Goal: Transaction & Acquisition: Purchase product/service

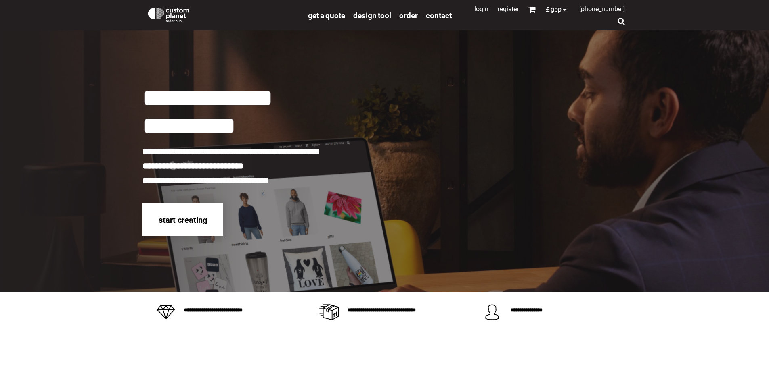
click at [193, 221] on span "start creating" at bounding box center [183, 220] width 48 height 10
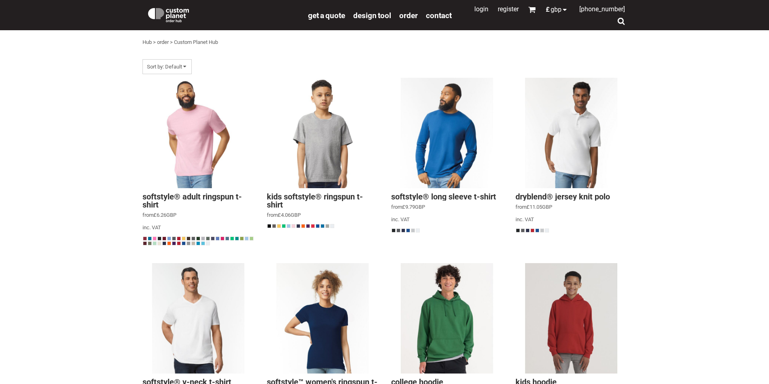
click at [619, 20] on div at bounding box center [621, 21] width 8 height 8
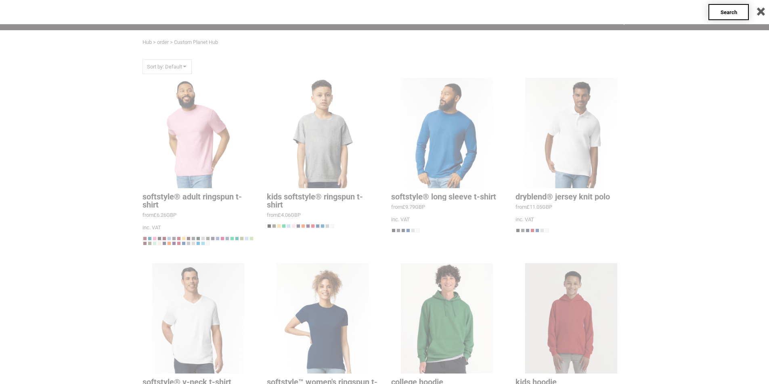
click at [724, 10] on span "Search" at bounding box center [728, 12] width 17 height 6
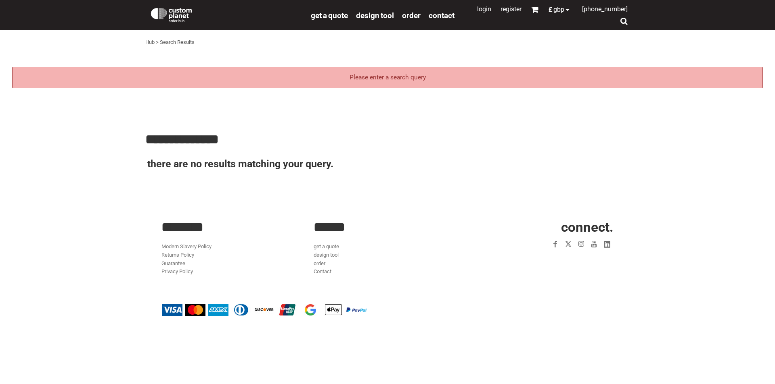
click at [210, 199] on div "**********" at bounding box center [387, 154] width 484 height 109
click at [368, 81] on div "Please enter a search query" at bounding box center [387, 77] width 750 height 21
click at [371, 76] on div "Please enter a search query" at bounding box center [387, 77] width 750 height 21
click at [359, 40] on div "Hub > Search Results" at bounding box center [387, 42] width 484 height 17
click at [351, 57] on div "**********" at bounding box center [387, 119] width 775 height 179
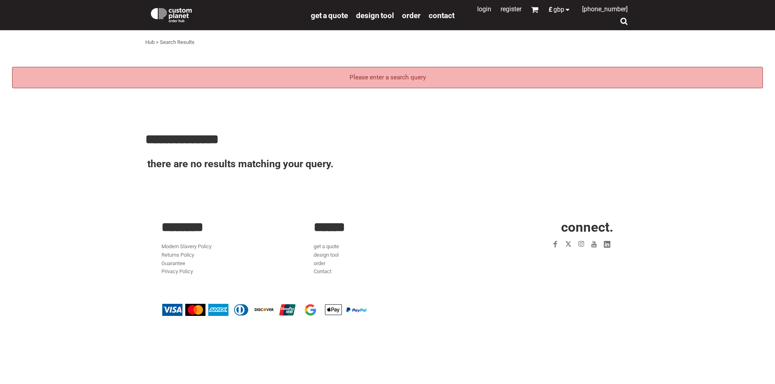
click at [395, 67] on div "Please enter a search query" at bounding box center [387, 77] width 750 height 21
click at [589, 23] on nav "Login Register 0 £ GBP +44 191 270 8181" at bounding box center [544, 15] width 169 height 23
click at [601, 21] on nav "Login Register 0 £ GBP +44 191 270 8181" at bounding box center [544, 15] width 169 height 23
click at [624, 19] on div at bounding box center [624, 21] width 8 height 8
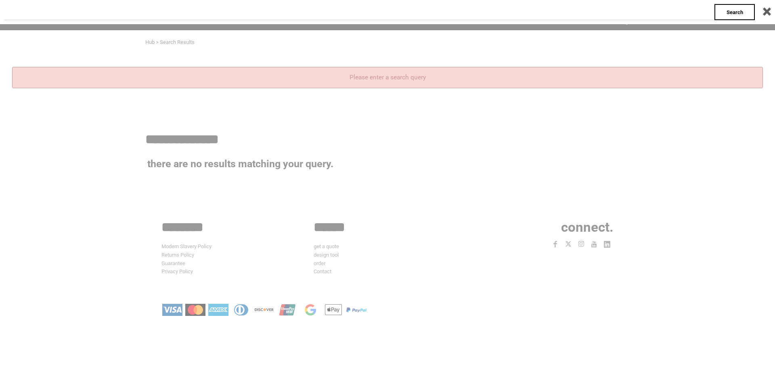
click at [620, 19] on input "text" at bounding box center [359, 12] width 710 height 16
paste input "*****"
type input "*****"
click input "**" at bounding box center [0, 0] width 0 height 0
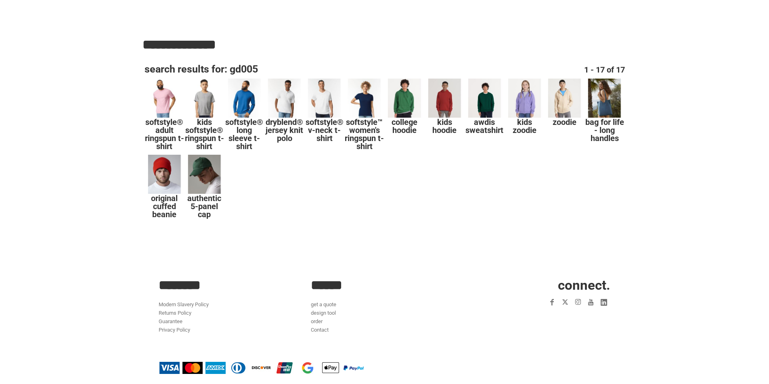
scroll to position [102, 0]
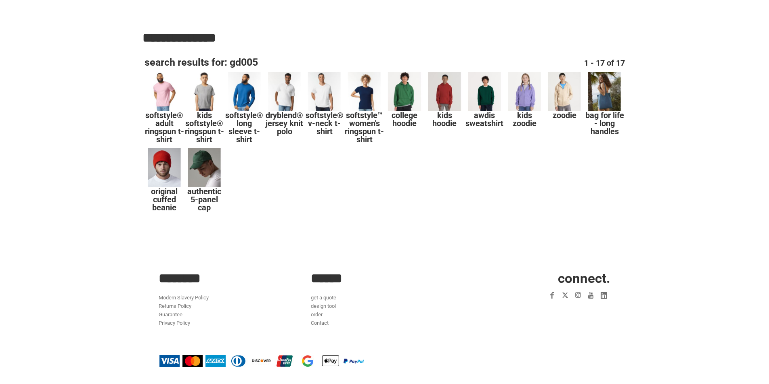
click at [162, 92] on div at bounding box center [164, 91] width 40 height 40
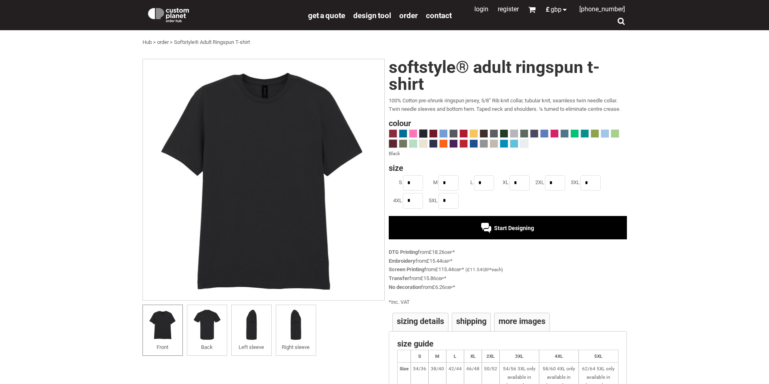
click at [393, 144] on span at bounding box center [393, 144] width 8 height 8
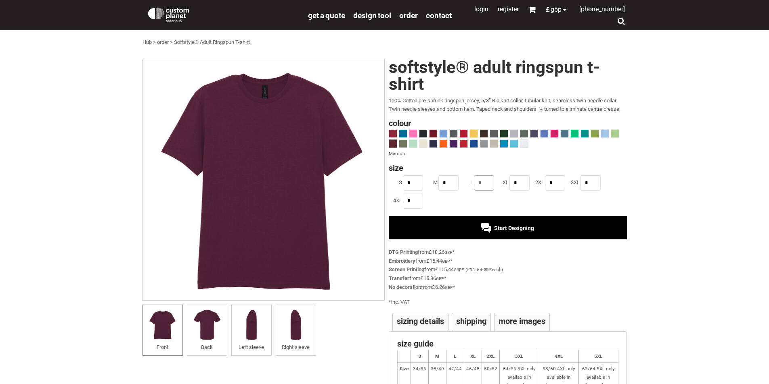
click at [481, 185] on input "*" at bounding box center [484, 182] width 20 height 15
type input "*"
drag, startPoint x: 413, startPoint y: 186, endPoint x: 404, endPoint y: 183, distance: 9.3
click at [404, 183] on input "*" at bounding box center [413, 182] width 20 height 15
click at [443, 186] on input "*" at bounding box center [448, 182] width 20 height 15
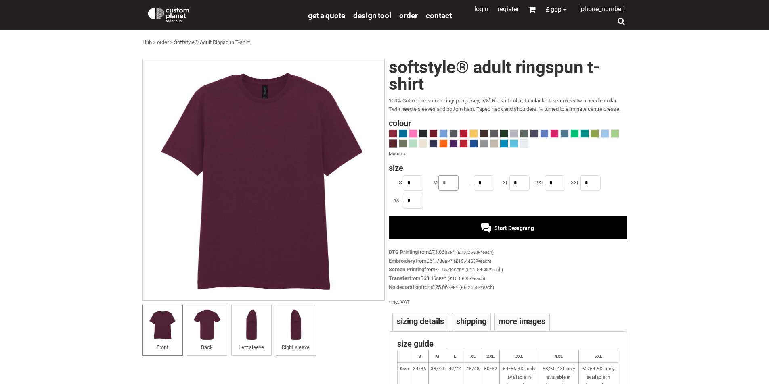
type input "*"
click at [515, 226] on span "Start Designing" at bounding box center [514, 228] width 40 height 6
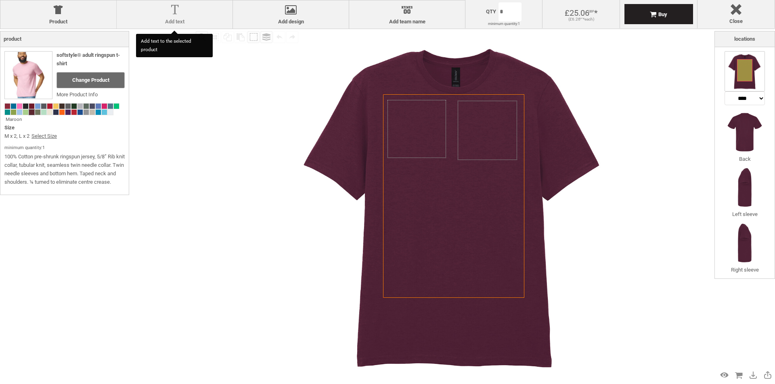
click at [172, 13] on div at bounding box center [175, 11] width 108 height 14
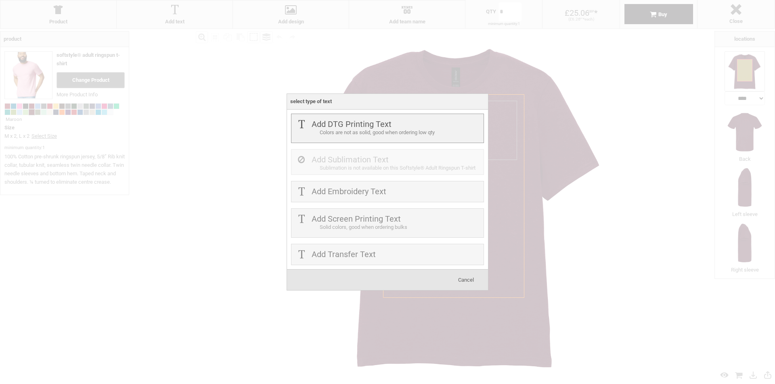
click at [374, 124] on label "Add DTG Printing Text" at bounding box center [351, 124] width 80 height 10
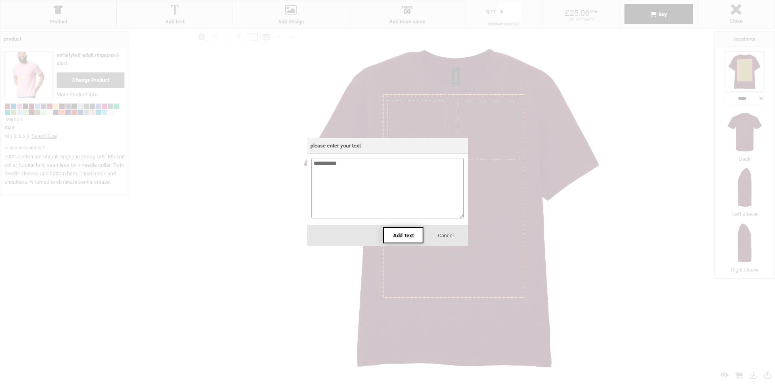
type textarea "**********"
click at [399, 234] on span "Add Text" at bounding box center [403, 236] width 21 height 6
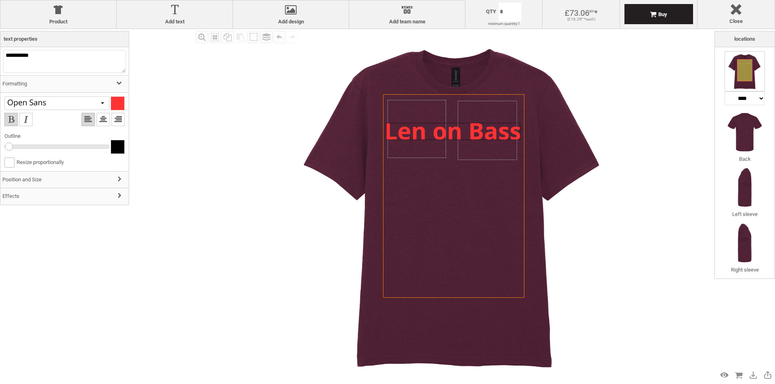
drag, startPoint x: 439, startPoint y: 196, endPoint x: 439, endPoint y: 132, distance: 64.5
click at [439, 132] on div at bounding box center [453, 131] width 134 height 17
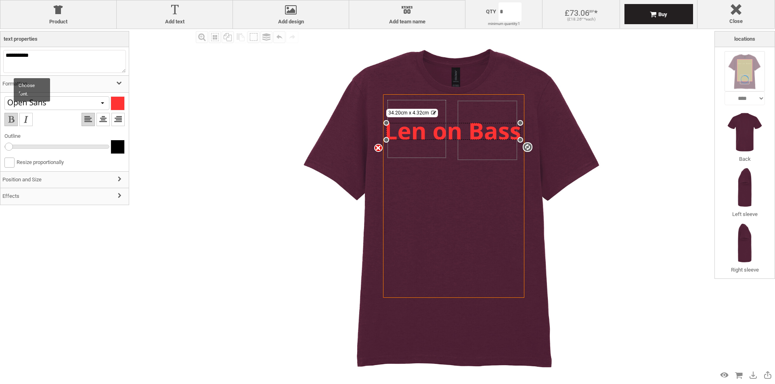
click at [98, 107] on div at bounding box center [56, 103] width 105 height 14
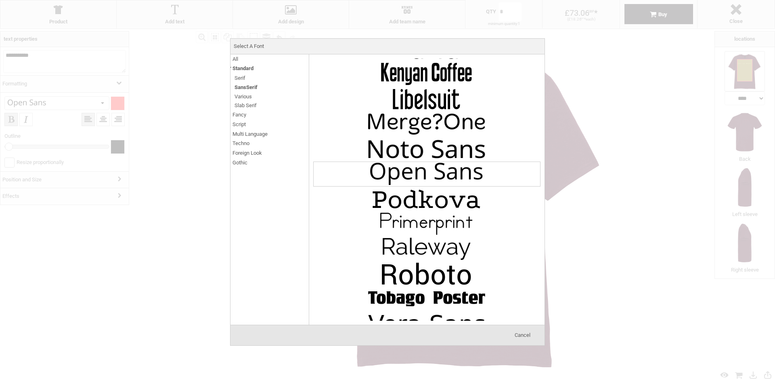
scroll to position [613, 0]
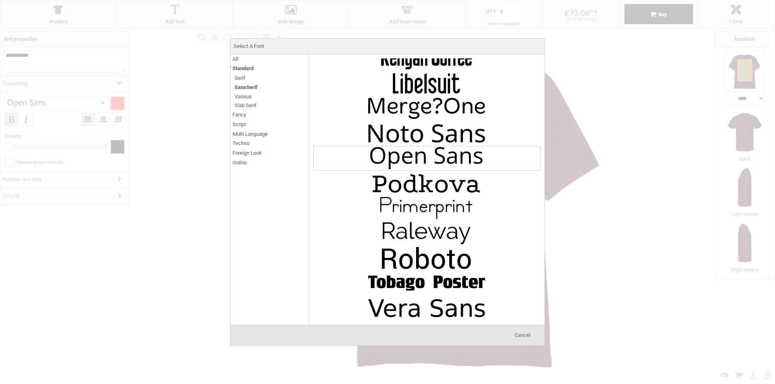
click at [240, 116] on span "Fancy" at bounding box center [239, 114] width 14 height 9
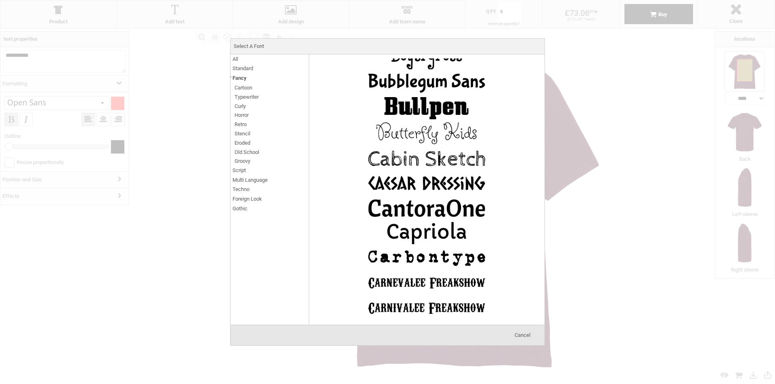
click at [244, 96] on span "Typewriter" at bounding box center [246, 96] width 24 height 9
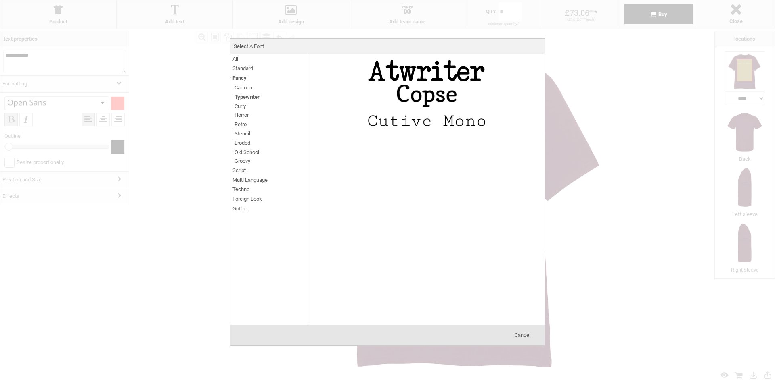
scroll to position [0, 0]
click at [445, 109] on img at bounding box center [426, 121] width 121 height 24
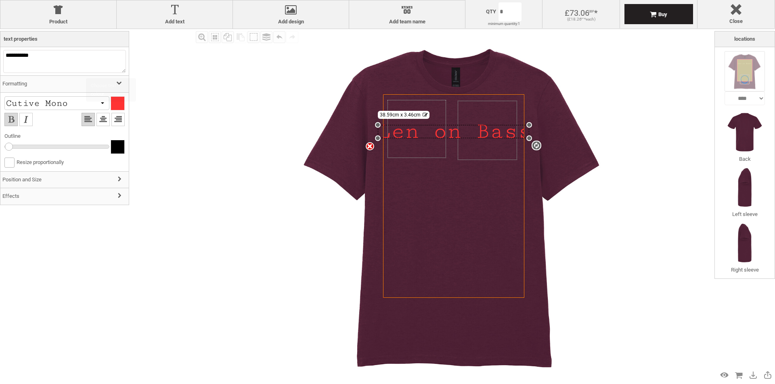
click at [111, 105] on div at bounding box center [117, 103] width 13 height 13
type input "***"
type input "**"
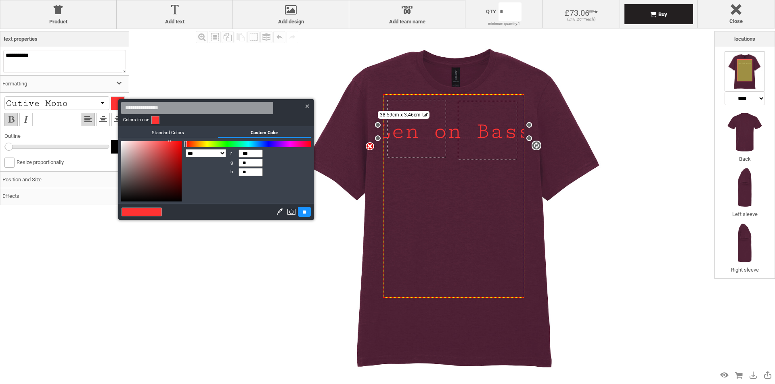
drag, startPoint x: 168, startPoint y: 140, endPoint x: 127, endPoint y: 140, distance: 40.8
click at [128, 140] on div "*** **** r *** g ** b ** c m y k #" at bounding box center [216, 171] width 196 height 66
type input "***"
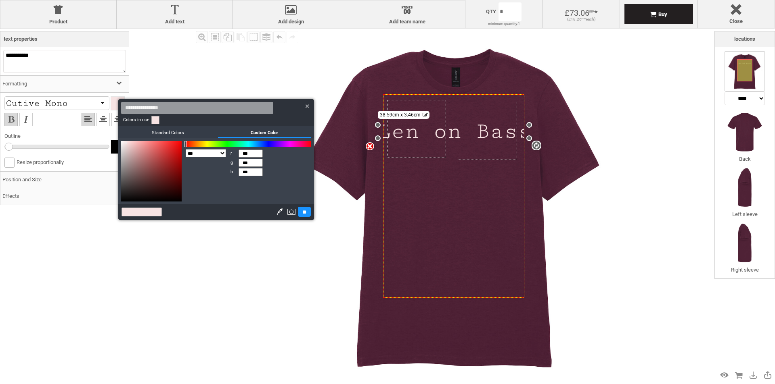
click at [126, 143] on div at bounding box center [151, 171] width 61 height 61
type input "***"
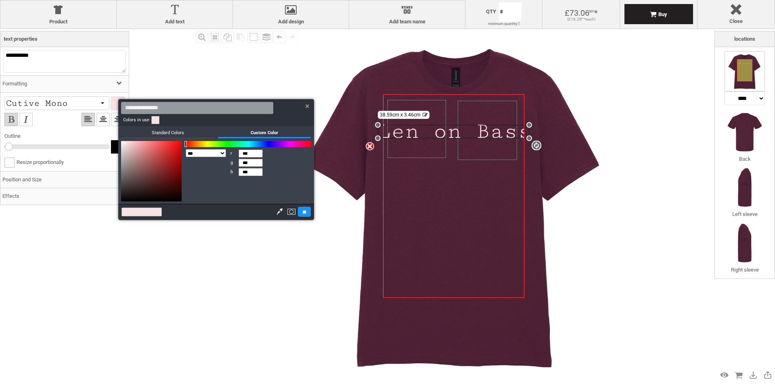
type input "***"
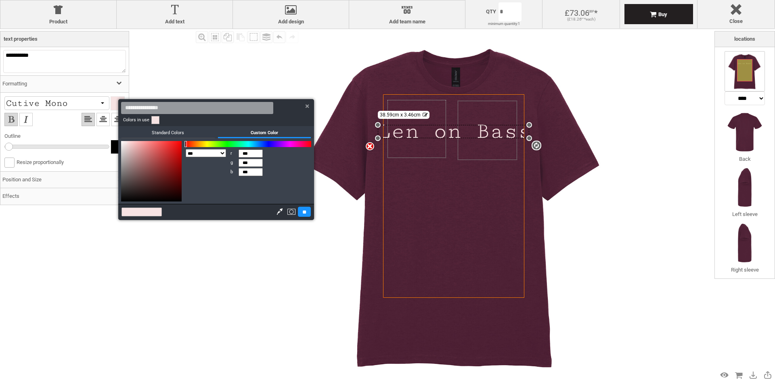
type input "***"
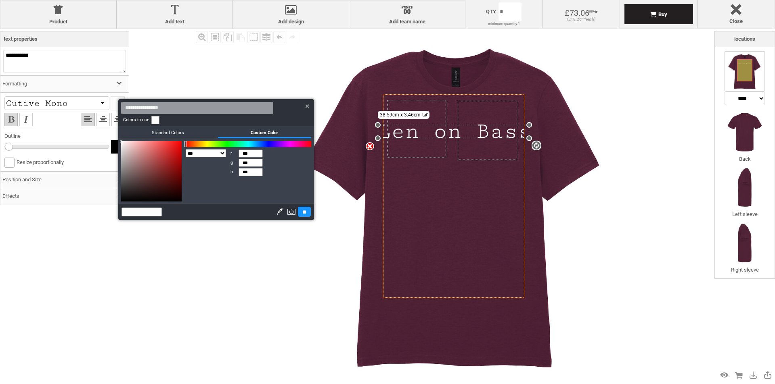
type input "***"
drag, startPoint x: 126, startPoint y: 143, endPoint x: 120, endPoint y: 138, distance: 7.7
click at [120, 138] on div "Colors in use Standard Colors Standard Colors Classic 40 PolyNeon 40 Pantone So…" at bounding box center [216, 159] width 196 height 121
click at [301, 213] on input "**" at bounding box center [304, 212] width 13 height 10
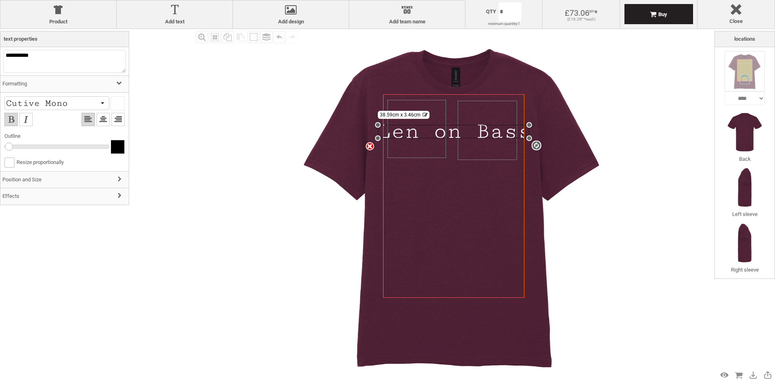
click at [421, 131] on div "settings 38.59cm x 3.46cm" at bounding box center [453, 132] width 151 height 14
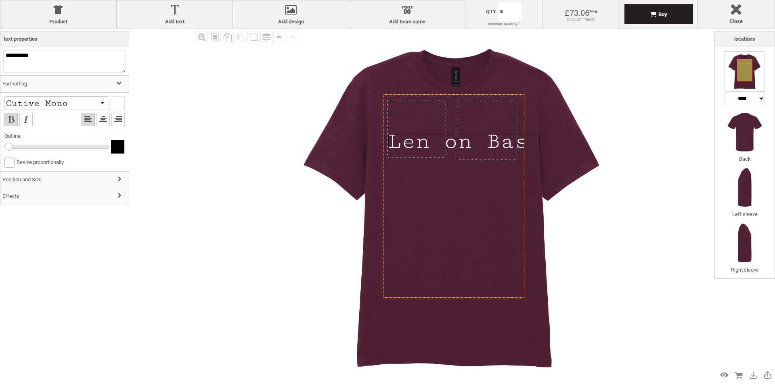
drag, startPoint x: 403, startPoint y: 135, endPoint x: 406, endPoint y: 144, distance: 9.7
click at [406, 144] on div at bounding box center [463, 142] width 151 height 14
drag, startPoint x: 388, startPoint y: 148, endPoint x: 392, endPoint y: 145, distance: 4.4
click at [392, 145] on div "Created with Raphaël 2.1.2 Created with Raphaël 2.1.2 Created with Raphaël 2.1.…" at bounding box center [453, 196] width 141 height 204
drag, startPoint x: 446, startPoint y: 142, endPoint x: 416, endPoint y: 138, distance: 30.1
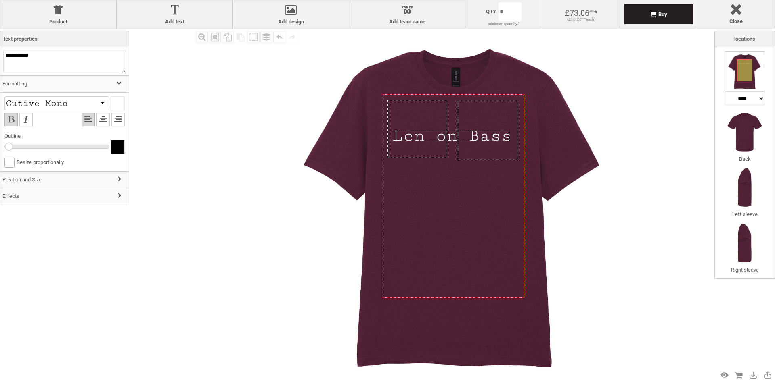
click at [416, 138] on div at bounding box center [451, 136] width 117 height 10
click at [585, 243] on img at bounding box center [454, 206] width 354 height 354
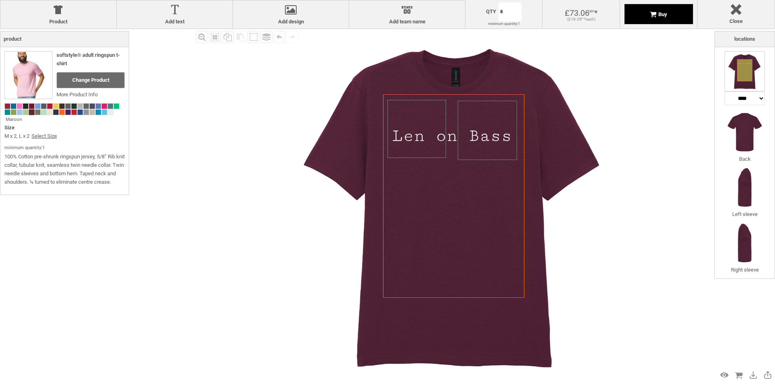
click at [656, 15] on div "Buy" at bounding box center [658, 14] width 17 height 6
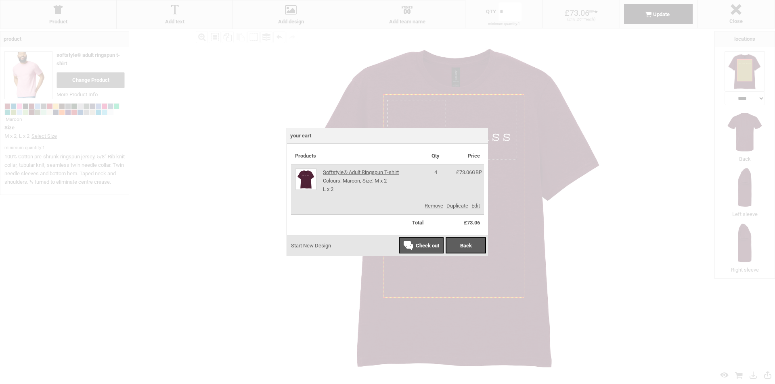
click at [314, 245] on span "Start New Design" at bounding box center [311, 246] width 40 height 6
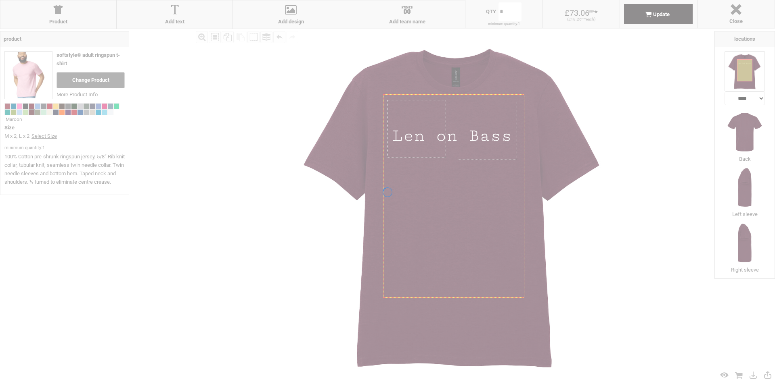
type input "*"
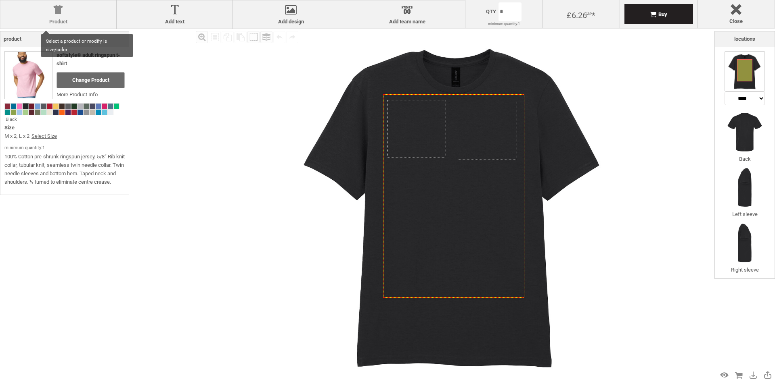
click at [48, 9] on div at bounding box center [58, 11] width 108 height 14
click at [58, 10] on div at bounding box center [58, 11] width 108 height 14
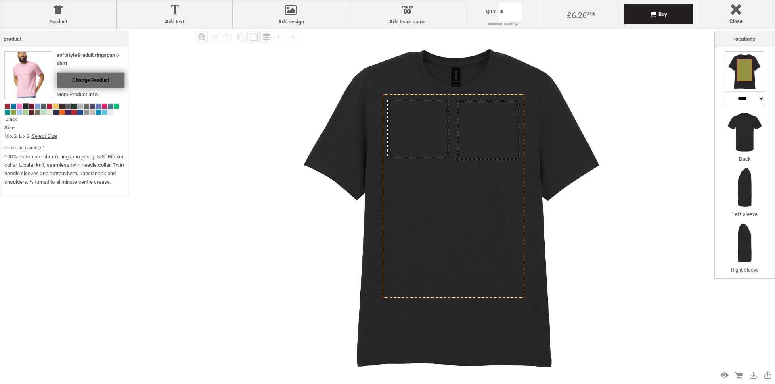
click at [90, 81] on span "Change Product" at bounding box center [90, 80] width 37 height 6
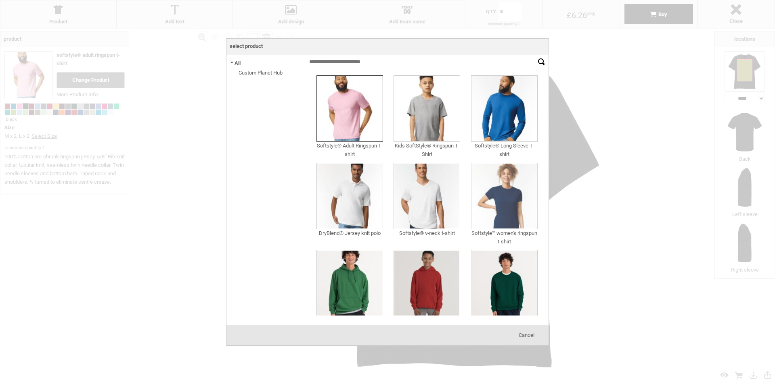
click at [497, 195] on img at bounding box center [504, 196] width 67 height 67
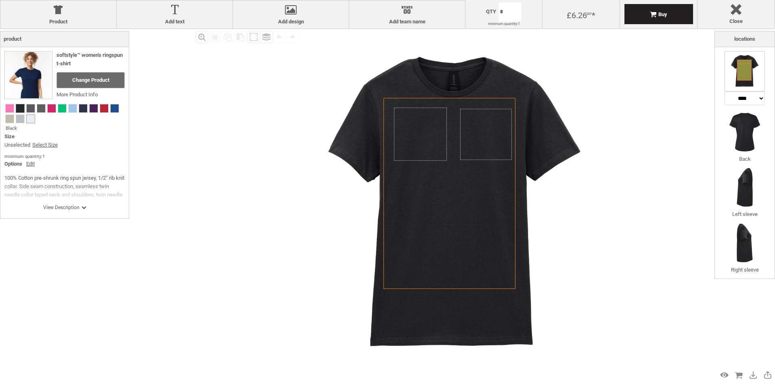
click at [29, 119] on span at bounding box center [31, 119] width 8 height 8
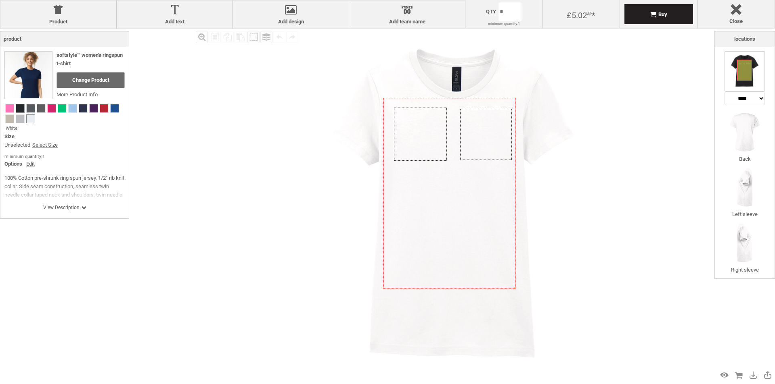
click at [20, 106] on span at bounding box center [20, 108] width 8 height 8
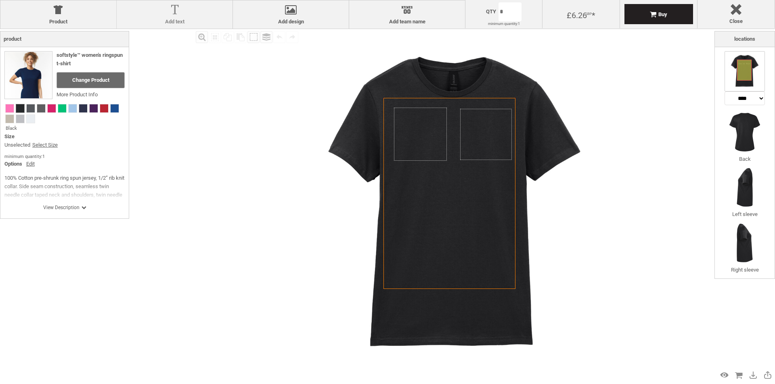
click at [169, 11] on div at bounding box center [175, 11] width 108 height 14
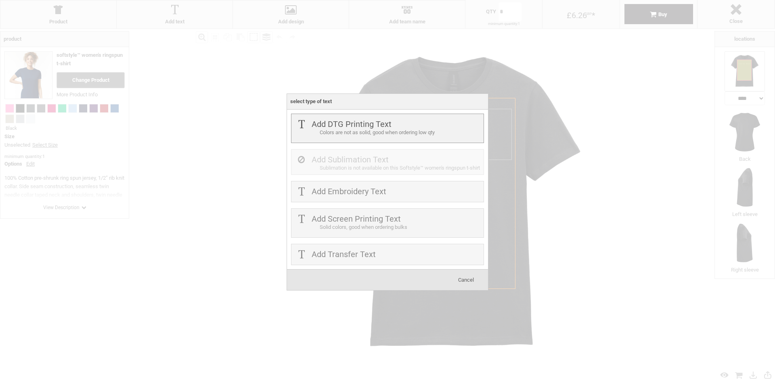
click at [361, 129] on div "Colors are not as solid, good when ordering low qty" at bounding box center [401, 133] width 162 height 8
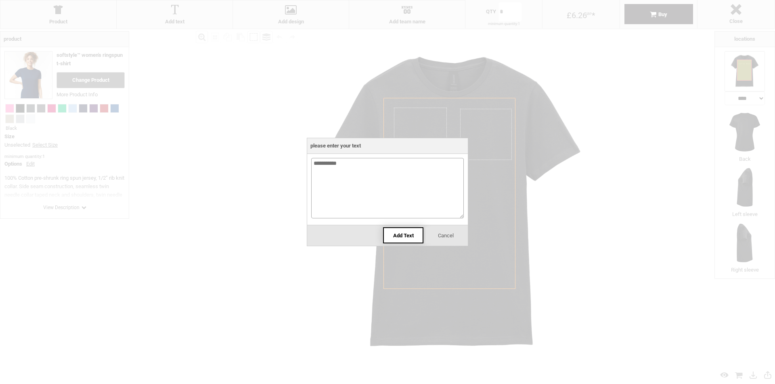
type textarea "**********"
click at [398, 228] on div "Add Text" at bounding box center [403, 236] width 40 height 16
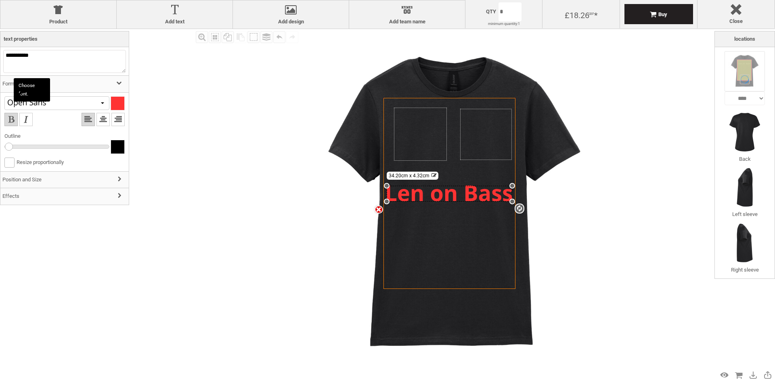
click at [100, 107] on div at bounding box center [56, 103] width 105 height 14
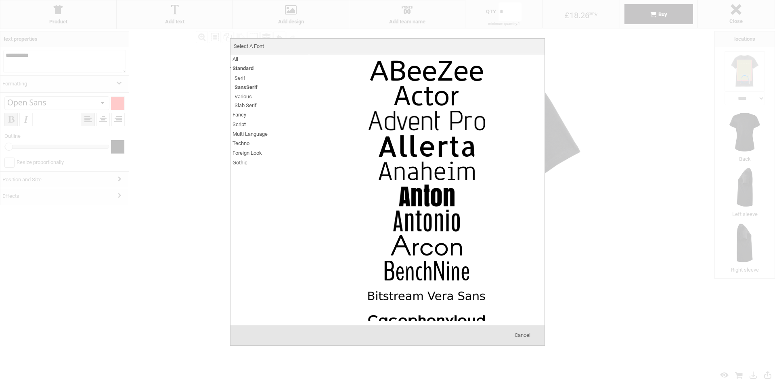
click at [244, 113] on span "Fancy" at bounding box center [239, 114] width 14 height 9
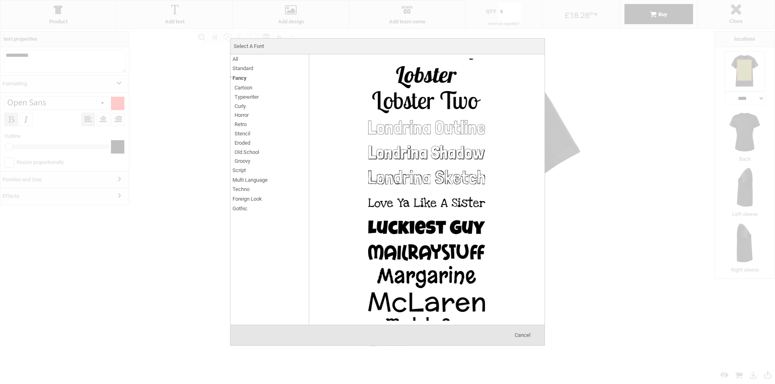
scroll to position [3469, 0]
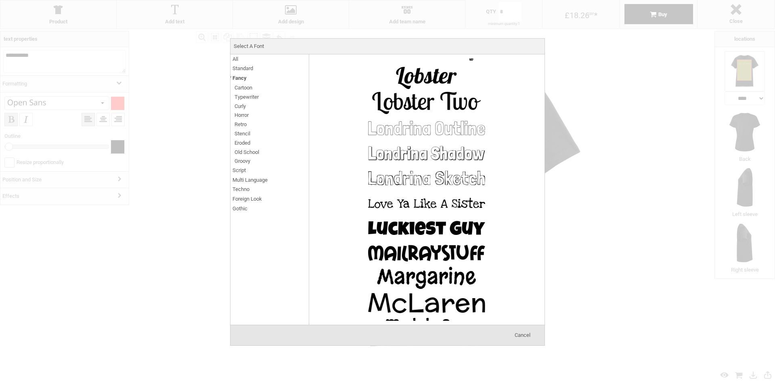
click at [246, 98] on span "Typewriter" at bounding box center [246, 96] width 24 height 9
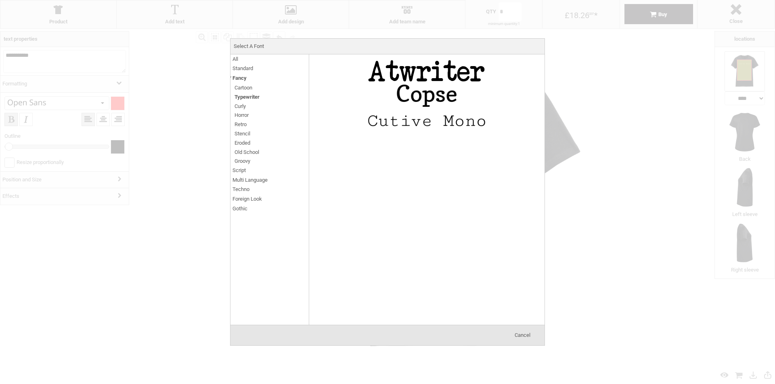
scroll to position [0, 0]
click at [454, 121] on img at bounding box center [426, 121] width 121 height 24
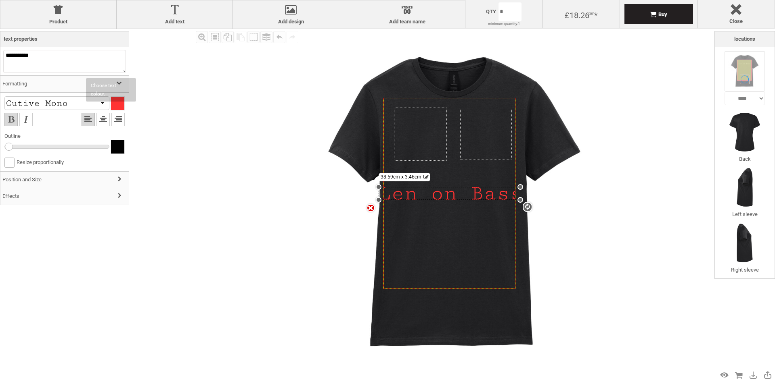
click at [111, 107] on div at bounding box center [117, 103] width 13 height 13
type input "**"
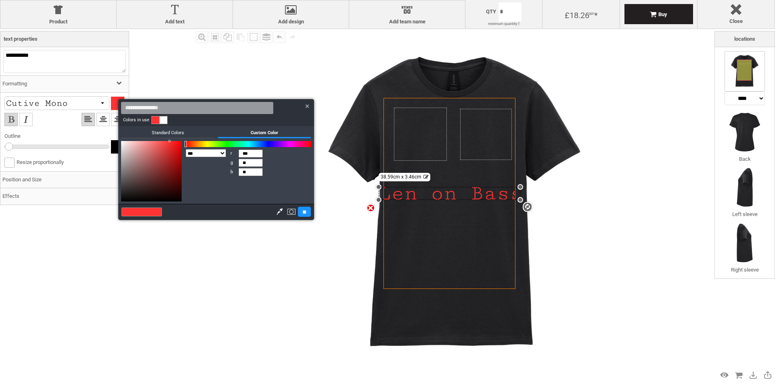
click at [161, 119] on link at bounding box center [163, 120] width 8 height 8
type input "***"
click at [304, 207] on input "**" at bounding box center [303, 212] width 13 height 10
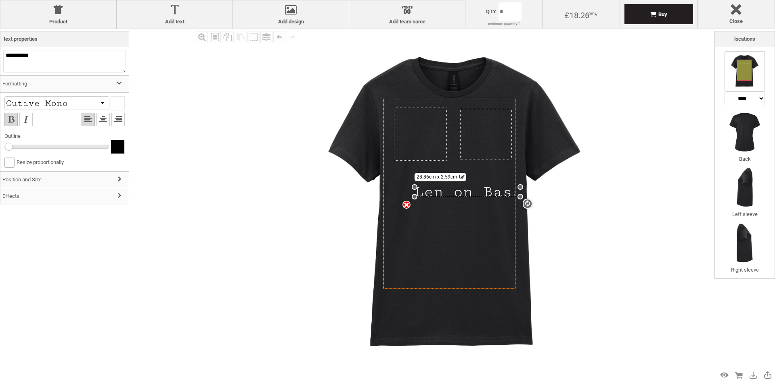
drag, startPoint x: 378, startPoint y: 198, endPoint x: 387, endPoint y: 196, distance: 8.7
click at [387, 196] on div "Created with Raphaël 2.1.2 Created with Raphaël 2.1.2 Created with Raphaël 2.1.…" at bounding box center [449, 193] width 132 height 191
drag, startPoint x: 424, startPoint y: 193, endPoint x: 409, endPoint y: 138, distance: 56.5
click at [409, 138] on div at bounding box center [452, 138] width 106 height 10
click at [471, 140] on div at bounding box center [452, 137] width 106 height 10
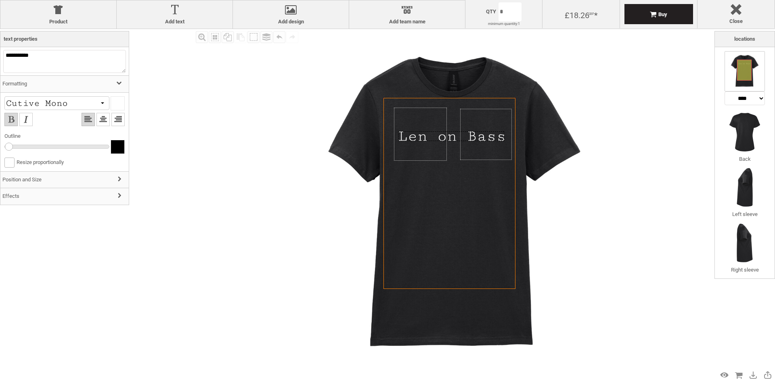
click at [470, 139] on div at bounding box center [451, 137] width 106 height 10
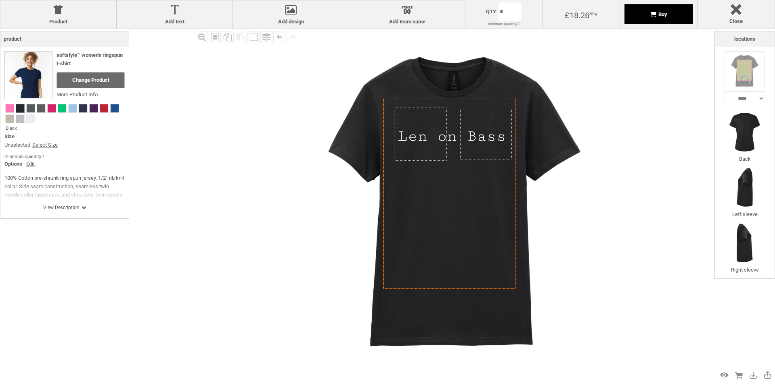
click at [663, 11] on div "Buy" at bounding box center [658, 14] width 17 height 6
click at [49, 145] on link "Select Size" at bounding box center [44, 145] width 25 height 8
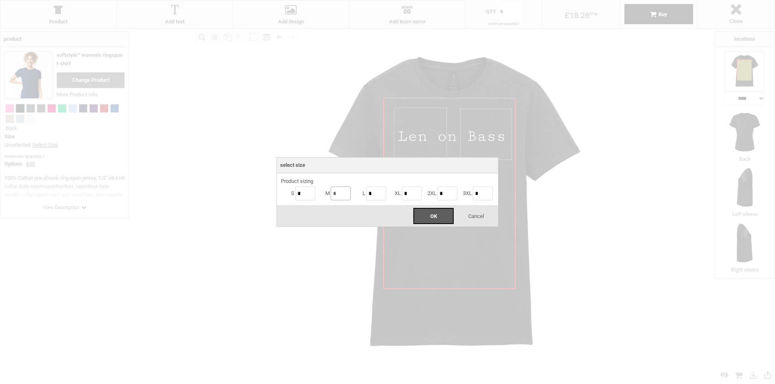
click at [345, 195] on input "*" at bounding box center [340, 194] width 20 height 14
drag, startPoint x: 346, startPoint y: 196, endPoint x: 318, endPoint y: 191, distance: 28.3
click at [318, 191] on li "M *" at bounding box center [334, 194] width 36 height 16
type input "*"
click at [432, 217] on span "OK" at bounding box center [433, 216] width 7 height 6
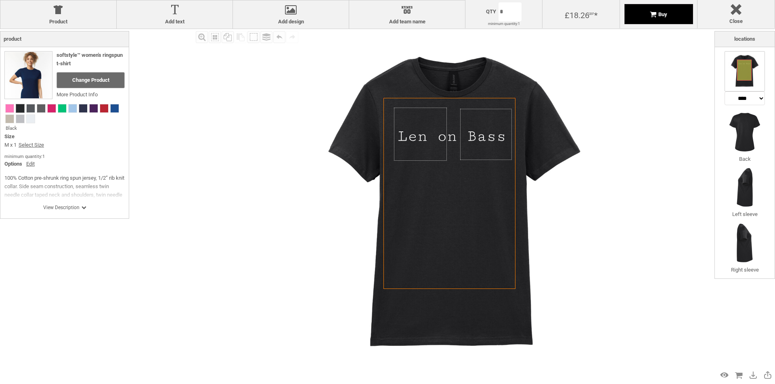
click at [654, 15] on div "Buy" at bounding box center [658, 14] width 17 height 6
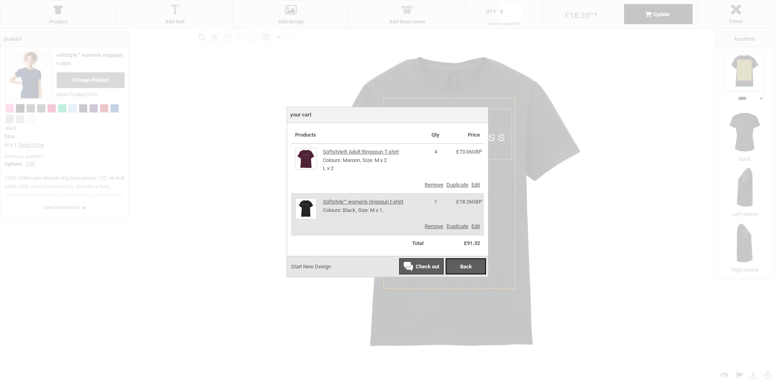
click at [437, 151] on td "4" at bounding box center [435, 160] width 16 height 33
click at [435, 152] on td "4" at bounding box center [435, 160] width 16 height 33
click at [477, 184] on link "Edit" at bounding box center [475, 185] width 8 height 6
type input "*"
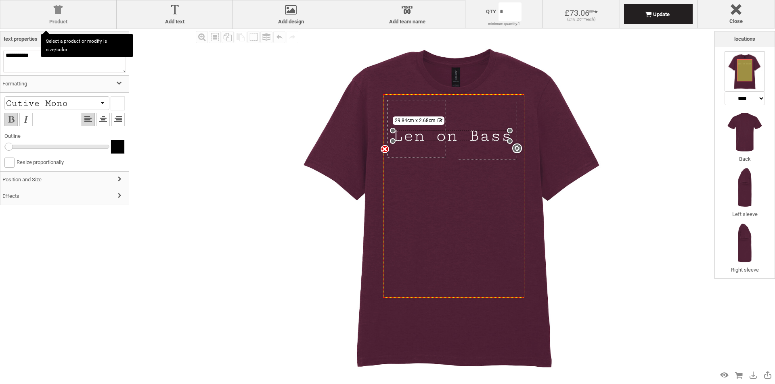
click at [57, 8] on div at bounding box center [58, 11] width 108 height 14
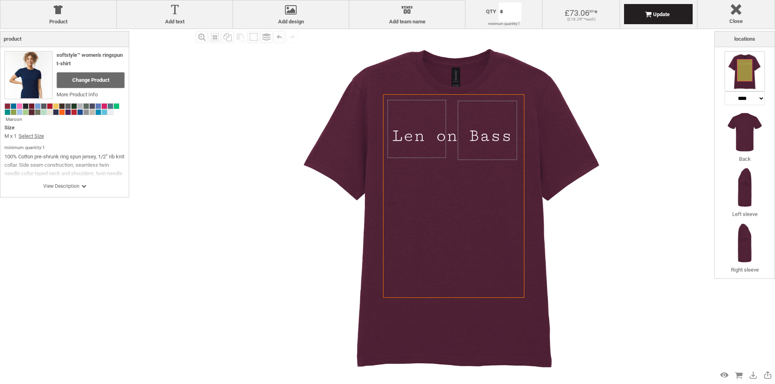
click at [31, 135] on link "Select Size" at bounding box center [31, 136] width 25 height 8
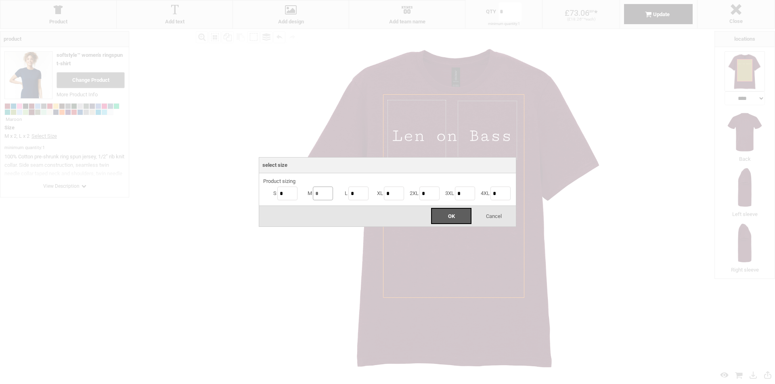
drag, startPoint x: 324, startPoint y: 193, endPoint x: 306, endPoint y: 190, distance: 18.0
click at [306, 190] on li "M *" at bounding box center [317, 194] width 36 height 16
type input "*"
drag, startPoint x: 359, startPoint y: 195, endPoint x: 345, endPoint y: 193, distance: 14.3
click at [345, 193] on li "L *" at bounding box center [352, 194] width 36 height 16
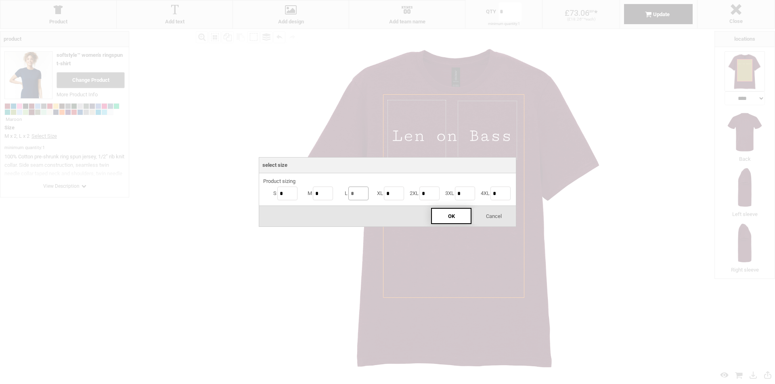
type input "*"
click at [453, 216] on span "OK" at bounding box center [451, 216] width 7 height 6
type input "*"
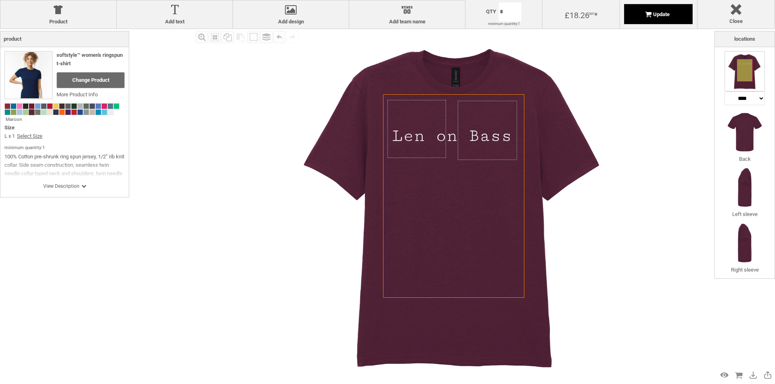
click at [657, 15] on span "Update" at bounding box center [661, 14] width 17 height 6
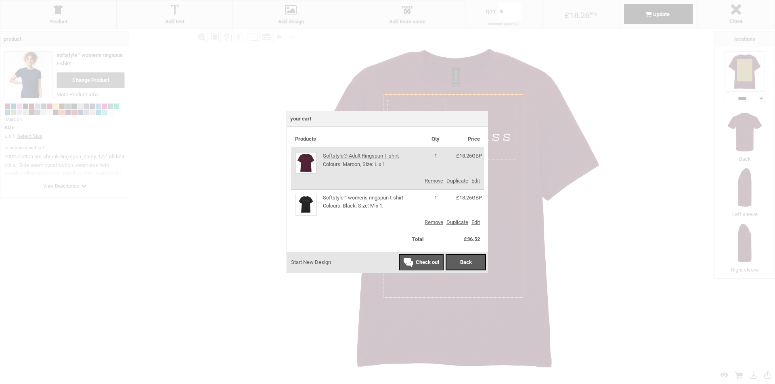
click at [432, 259] on span "Check out" at bounding box center [427, 262] width 23 height 6
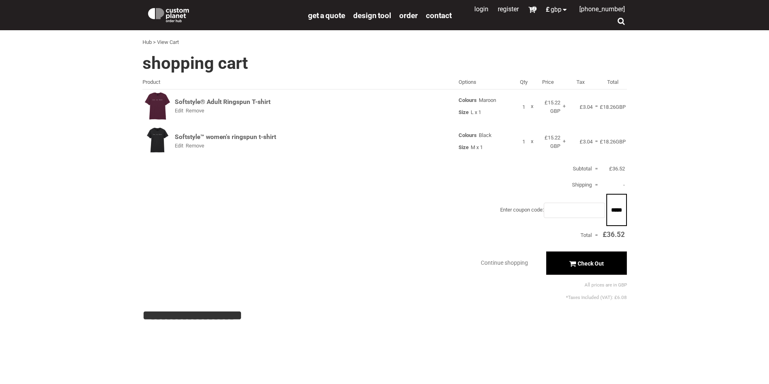
click at [584, 264] on span "Check Out" at bounding box center [590, 264] width 26 height 6
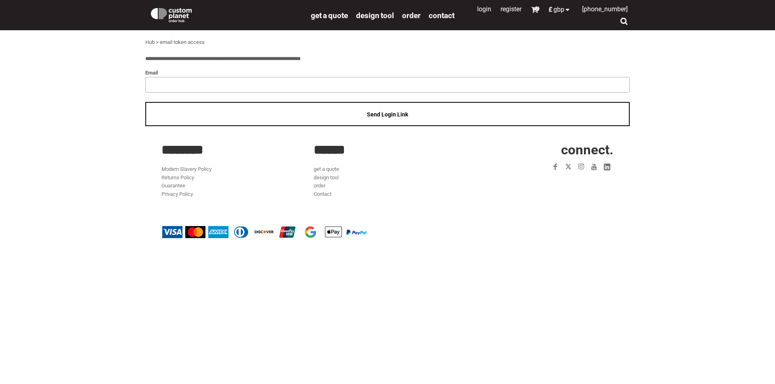
click at [191, 88] on input "email" at bounding box center [387, 84] width 484 height 15
type input "**********"
click at [378, 111] on span "Send Login Link" at bounding box center [387, 114] width 41 height 6
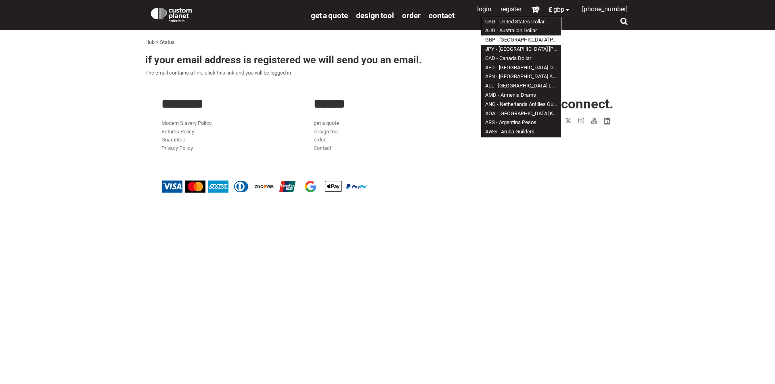
click at [534, 9] on span "2" at bounding box center [536, 8] width 5 height 5
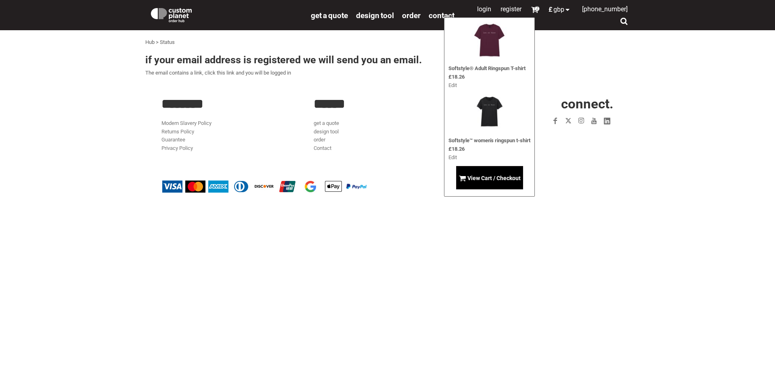
click at [500, 173] on link "View Cart / Checkout" at bounding box center [489, 177] width 67 height 23
